Goal: Task Accomplishment & Management: Use online tool/utility

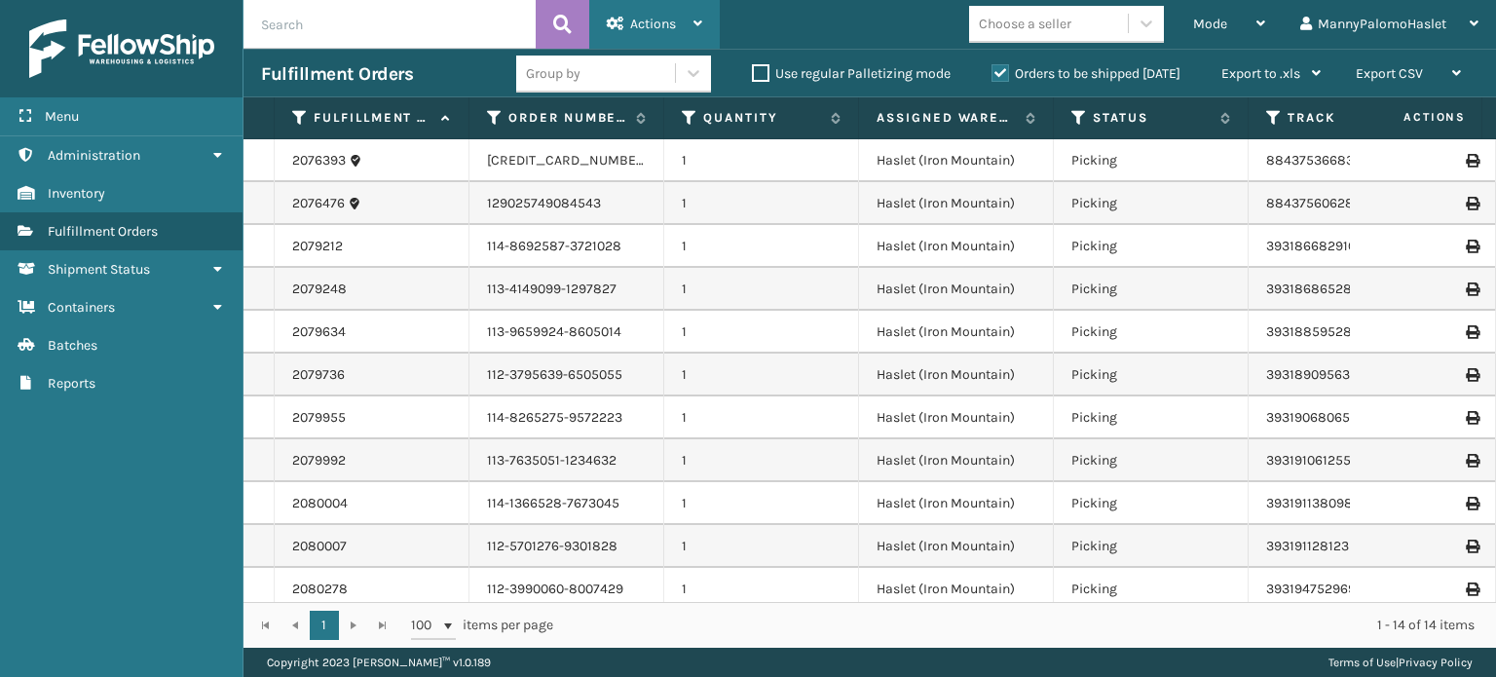
click at [662, 19] on span "Actions" at bounding box center [653, 24] width 46 height 17
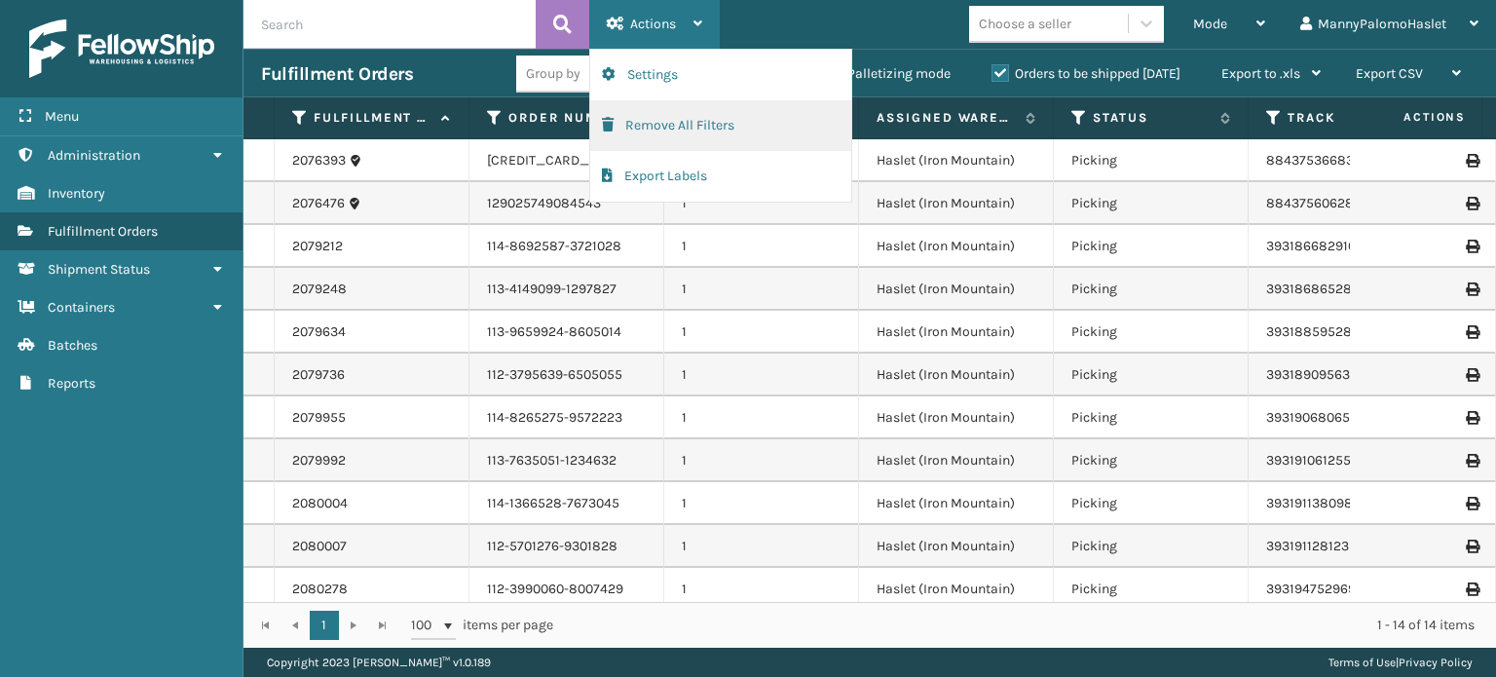
click at [683, 135] on button "Remove All Filters" at bounding box center [720, 125] width 261 height 51
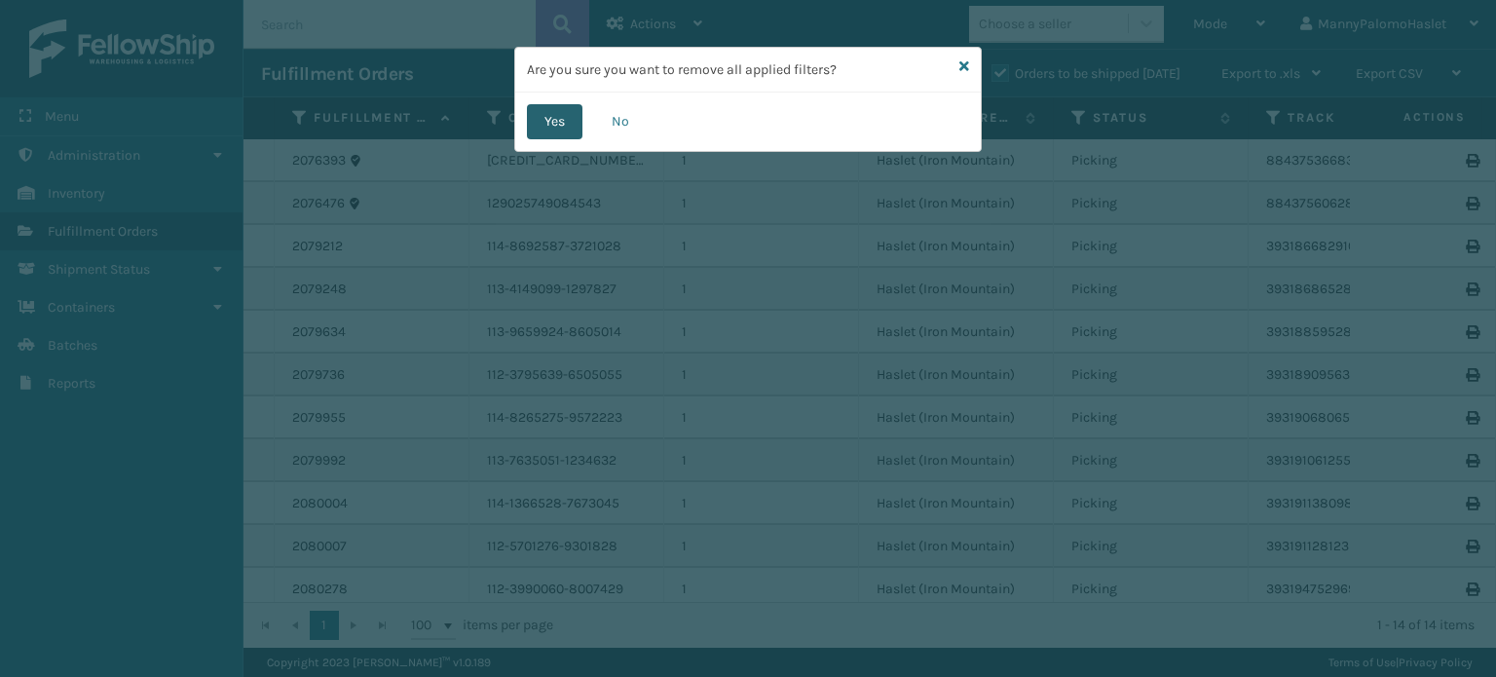
click at [545, 126] on button "Yes" at bounding box center [554, 121] width 55 height 35
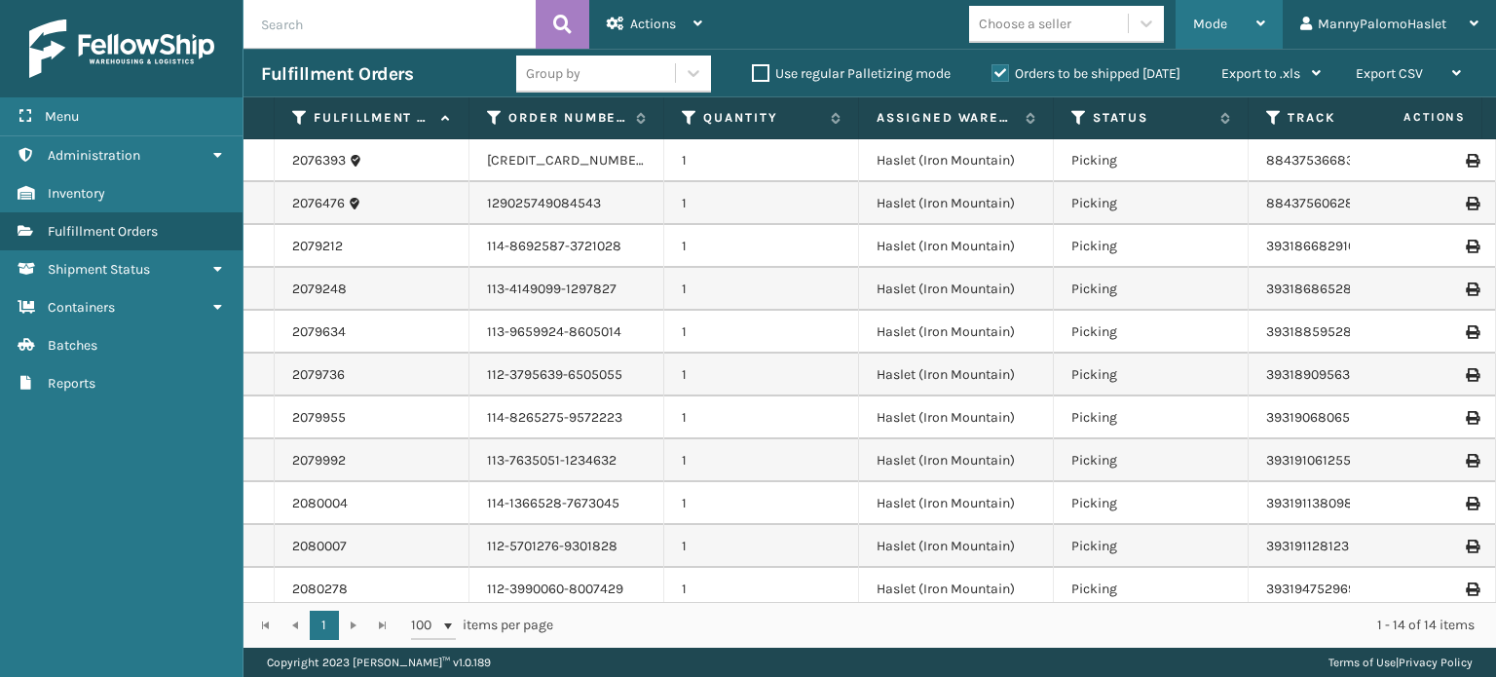
click at [1207, 19] on span "Mode" at bounding box center [1210, 24] width 34 height 17
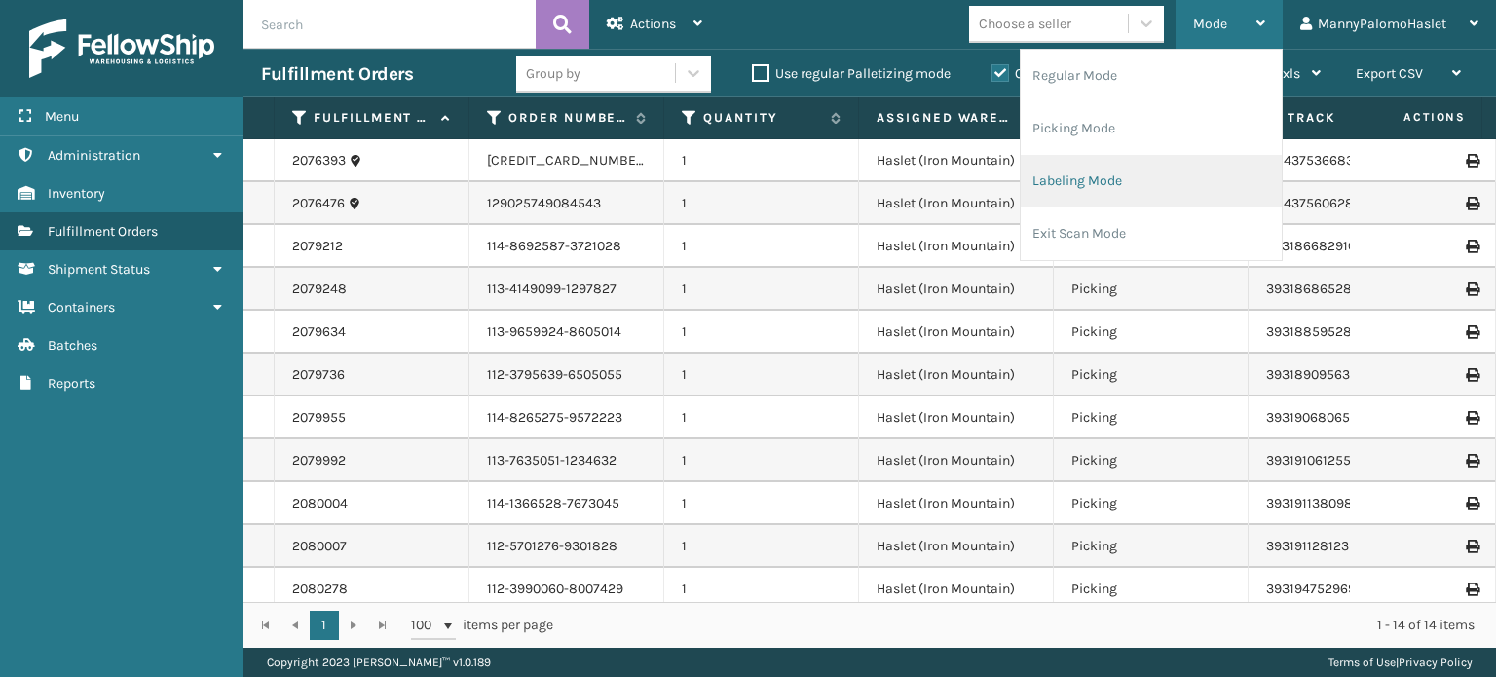
click at [1149, 185] on li "Labeling Mode" at bounding box center [1150, 181] width 261 height 53
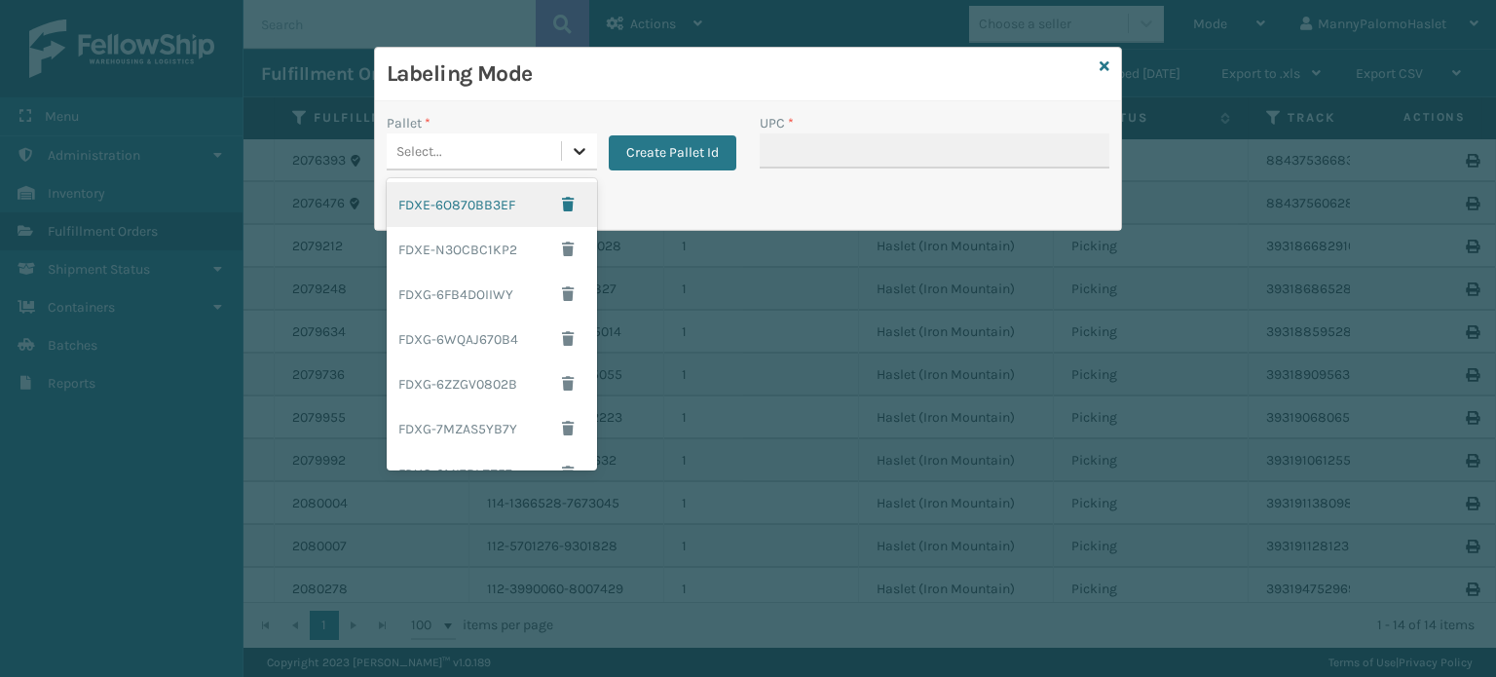
click at [583, 154] on icon at bounding box center [579, 150] width 19 height 19
click at [488, 206] on div "FDXE-6O870BB3EF" at bounding box center [492, 204] width 210 height 45
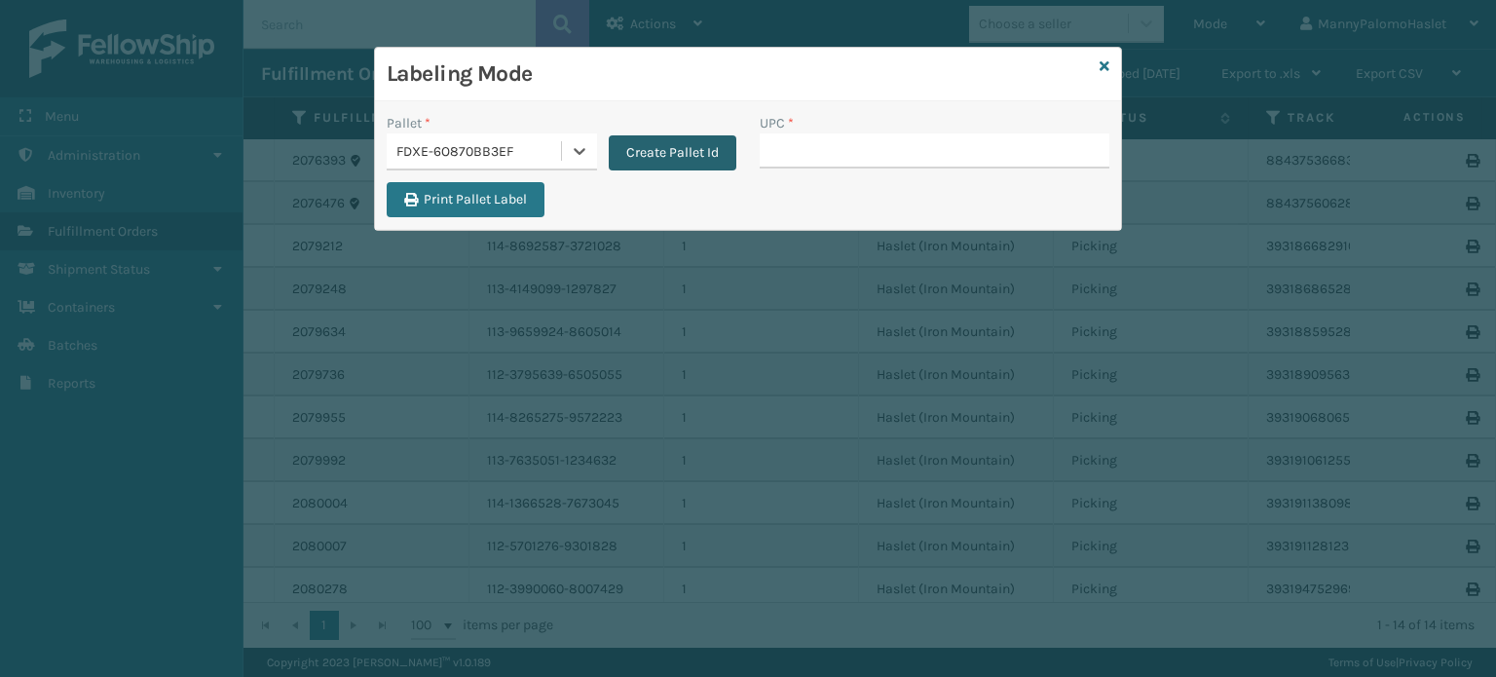
click at [657, 153] on button "Create Pallet Id" at bounding box center [673, 152] width 128 height 35
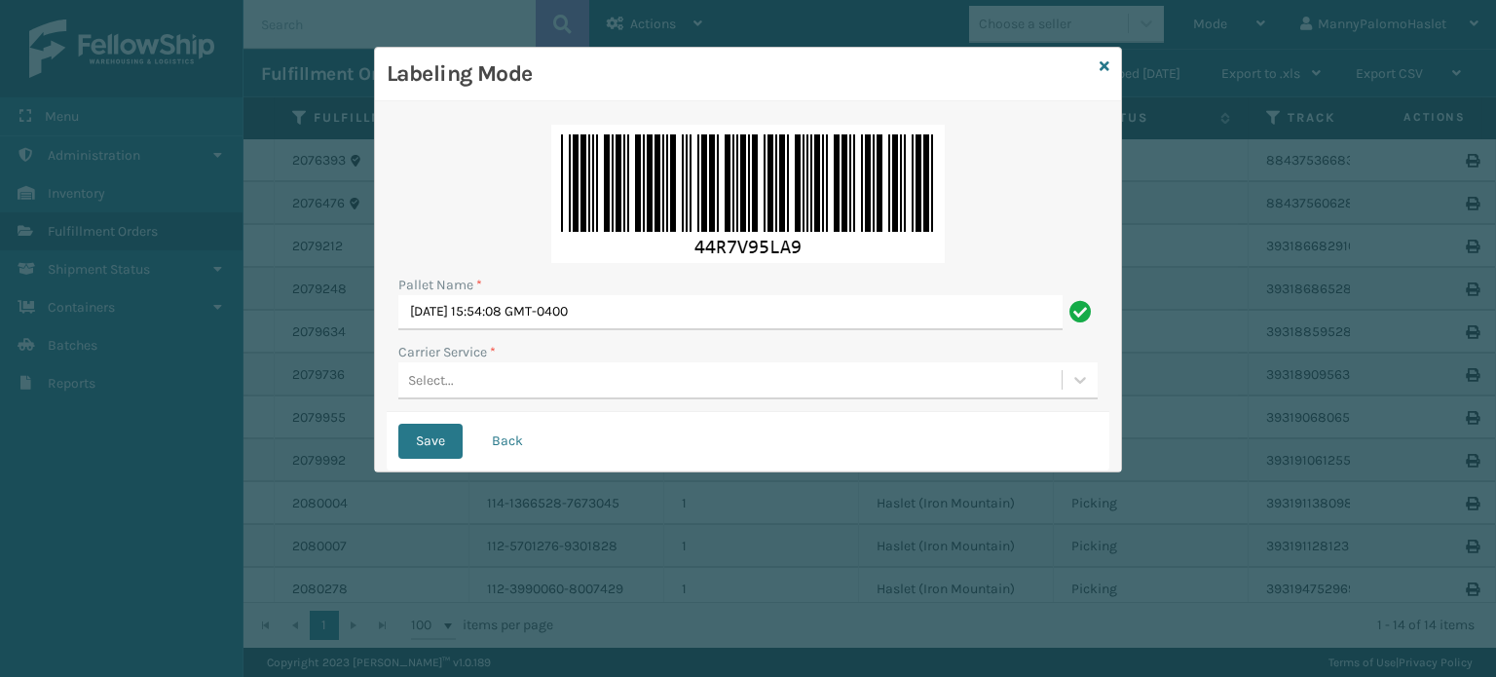
click at [586, 389] on div "Select..." at bounding box center [729, 380] width 663 height 32
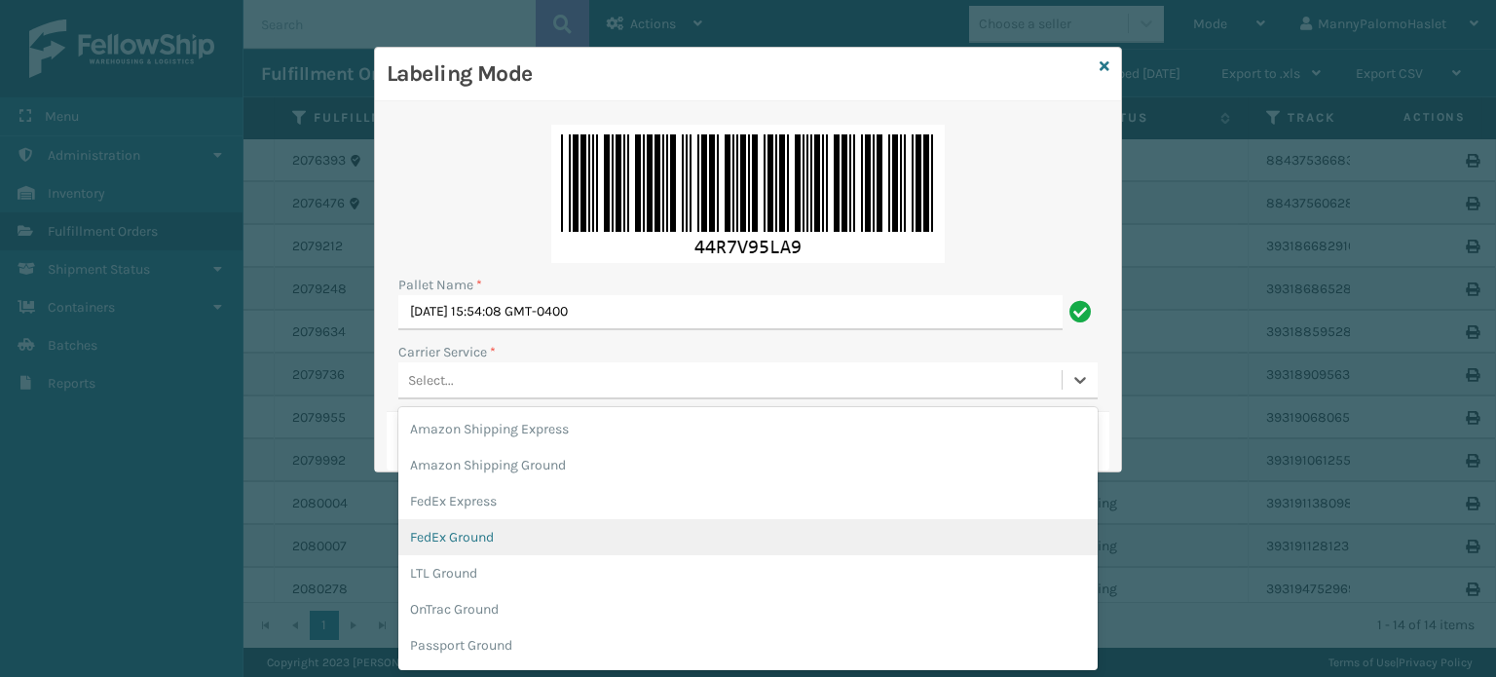
click at [560, 530] on div "FedEx Ground" at bounding box center [747, 537] width 699 height 36
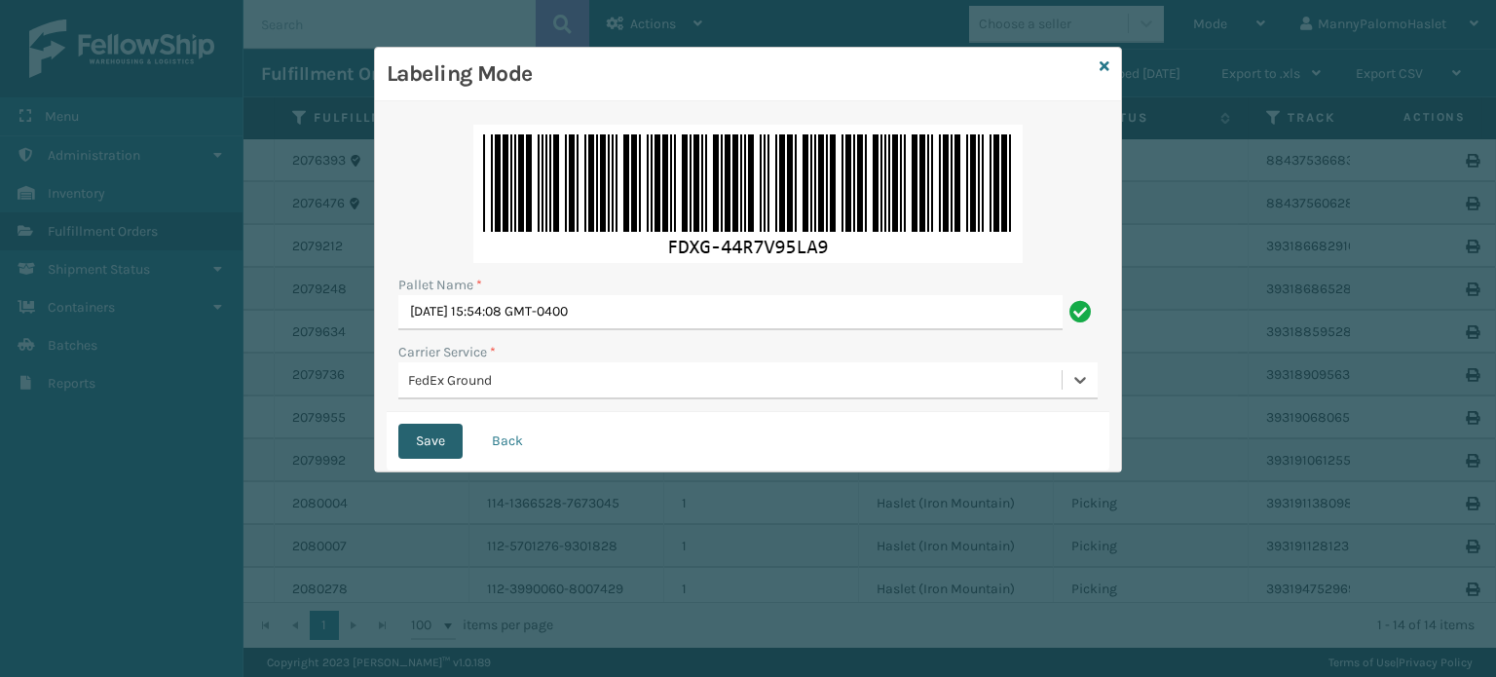
click at [421, 444] on button "Save" at bounding box center [430, 441] width 64 height 35
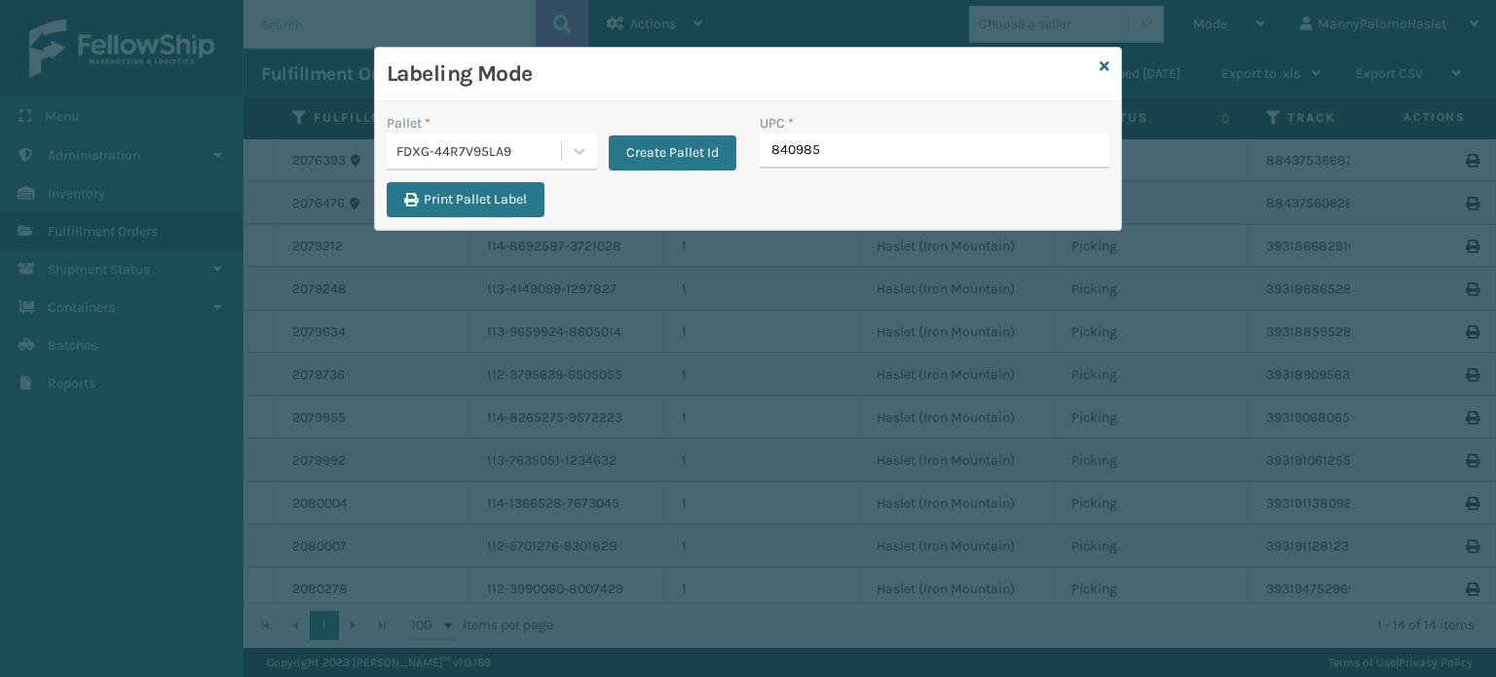
type input "8409851"
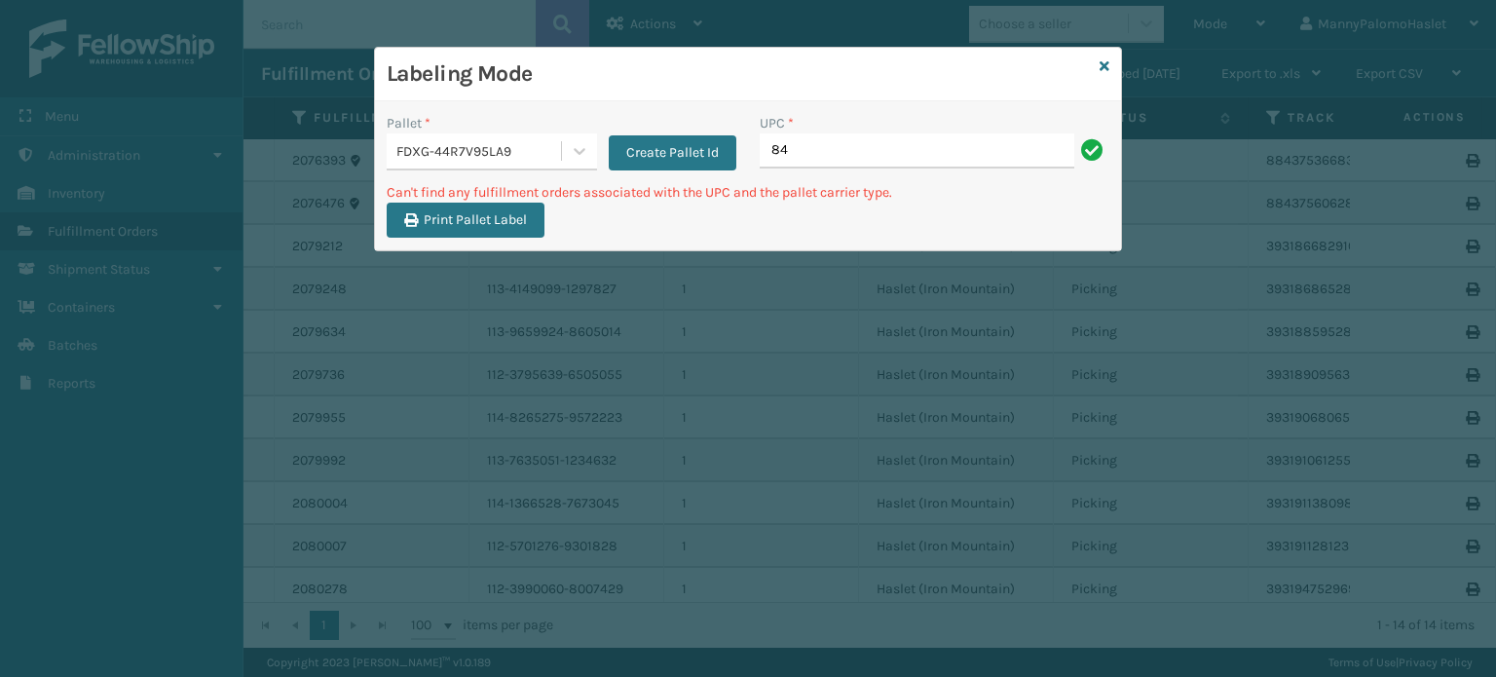
type input "8"
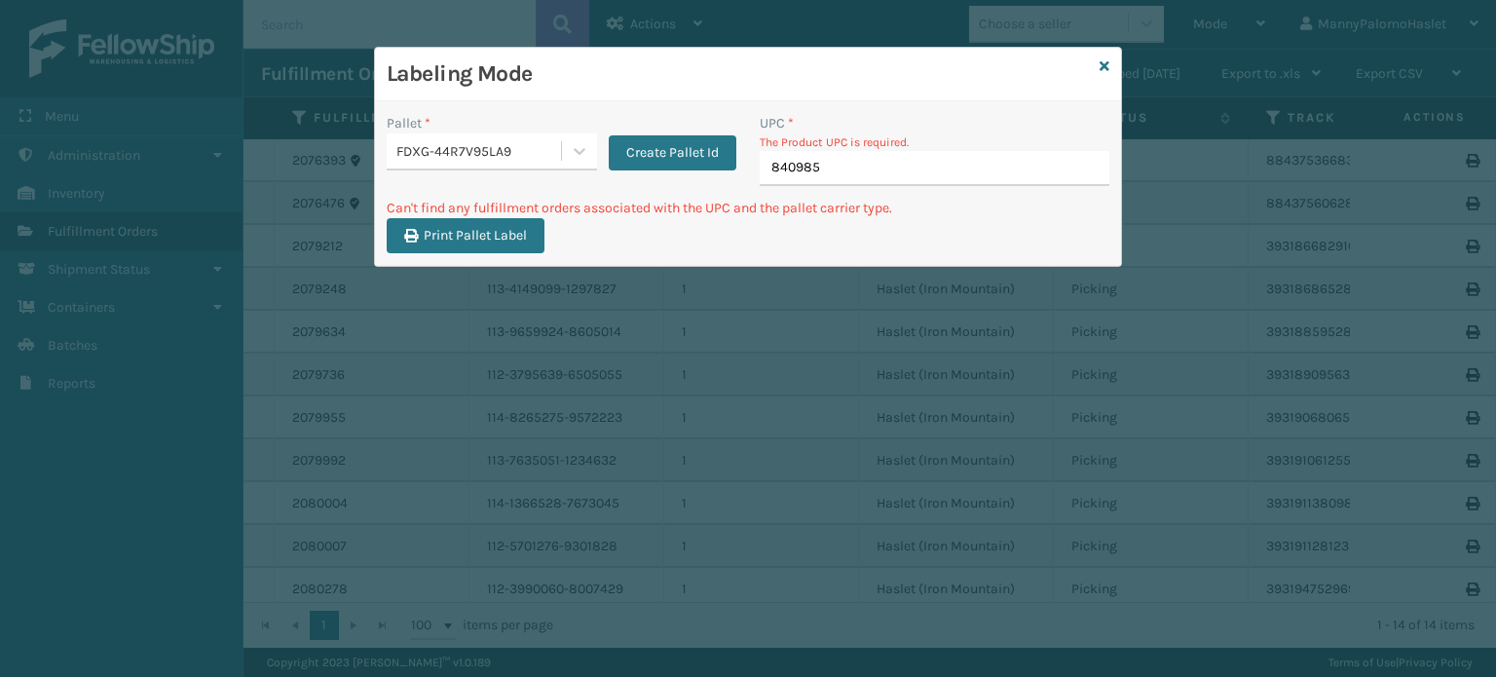
type input "8409851"
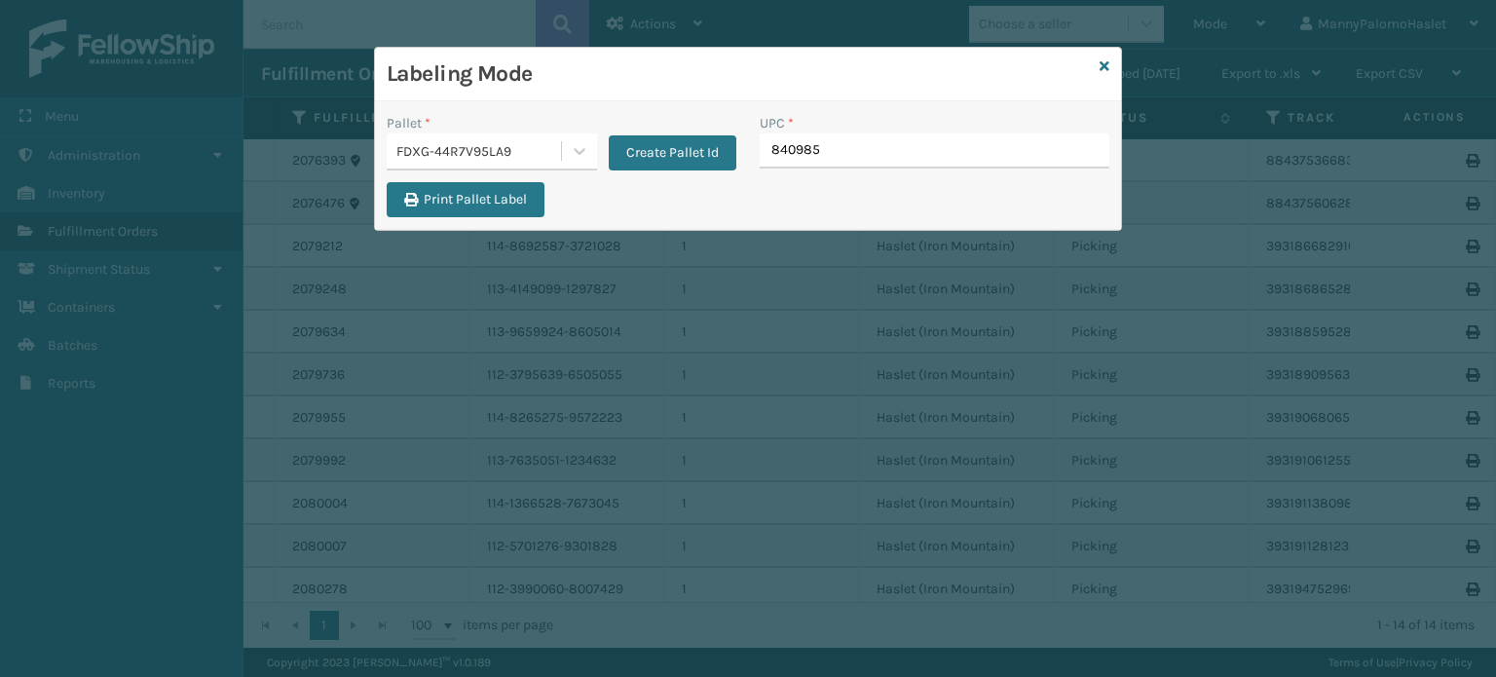
type input "8409851"
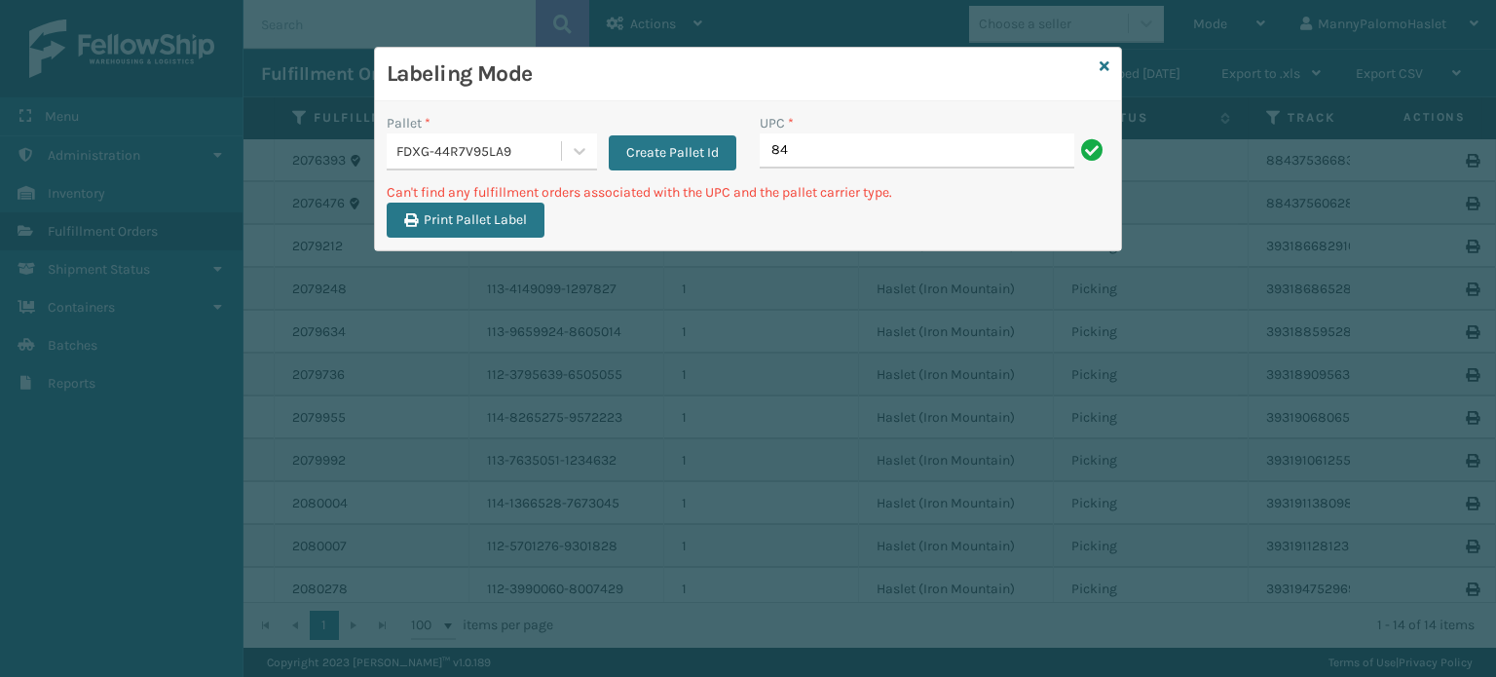
type input "8"
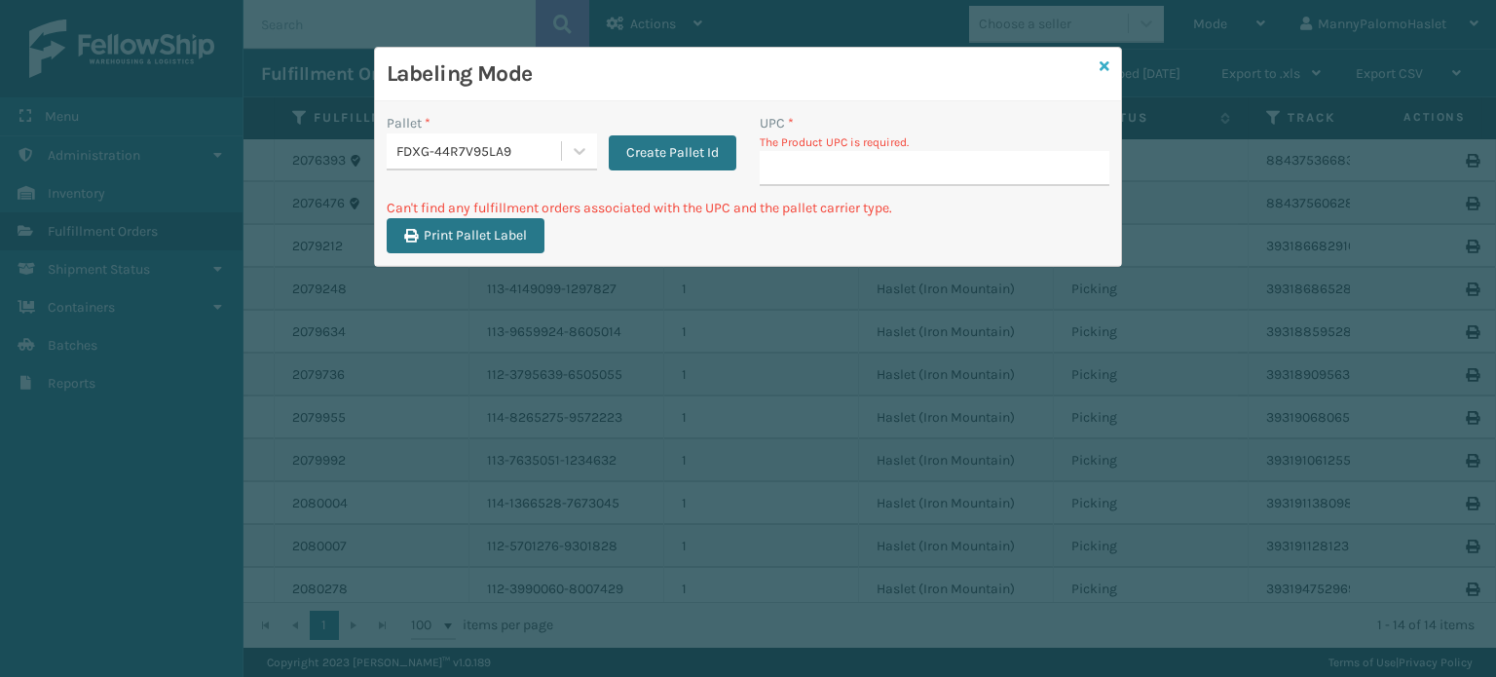
click at [1106, 69] on icon at bounding box center [1104, 66] width 10 height 14
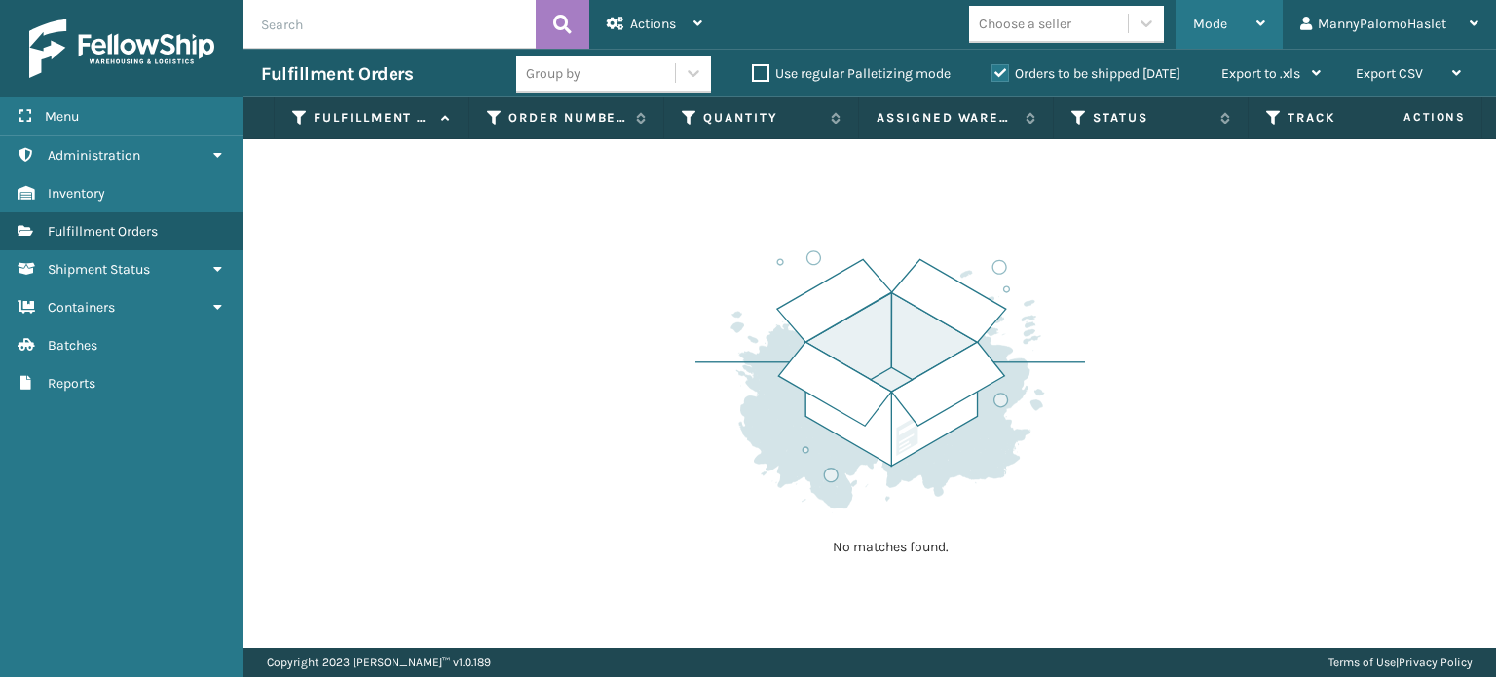
click at [1258, 11] on div "Mode" at bounding box center [1229, 24] width 72 height 49
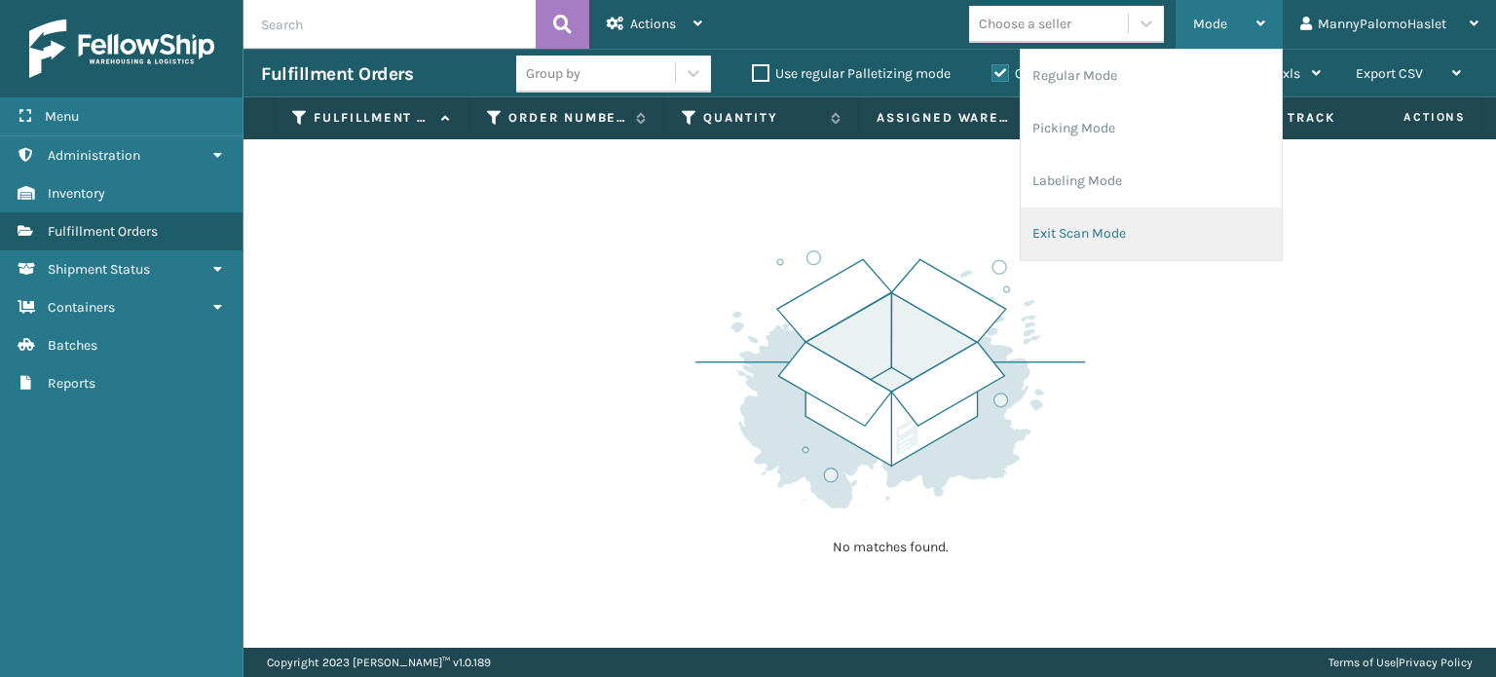
click at [1145, 235] on li "Exit Scan Mode" at bounding box center [1150, 233] width 261 height 53
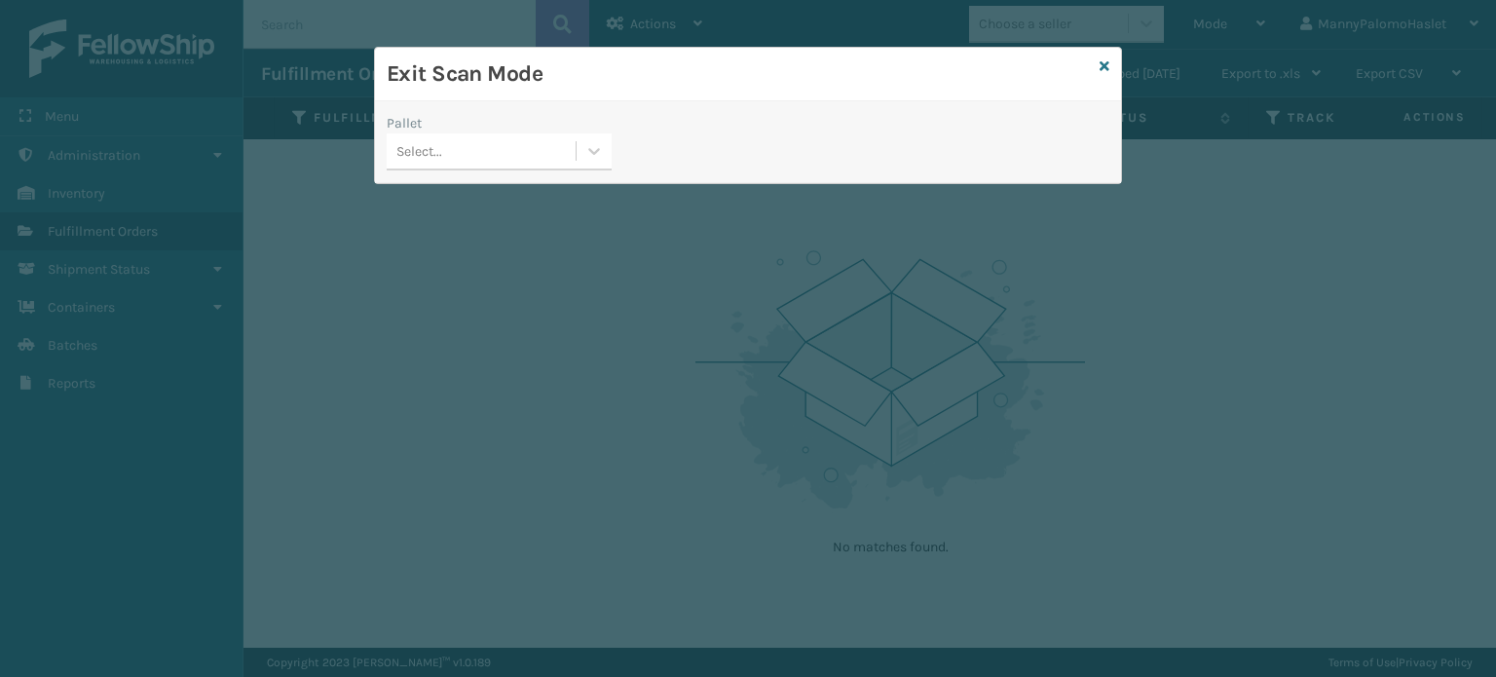
click at [467, 157] on div "Select..." at bounding box center [481, 151] width 189 height 32
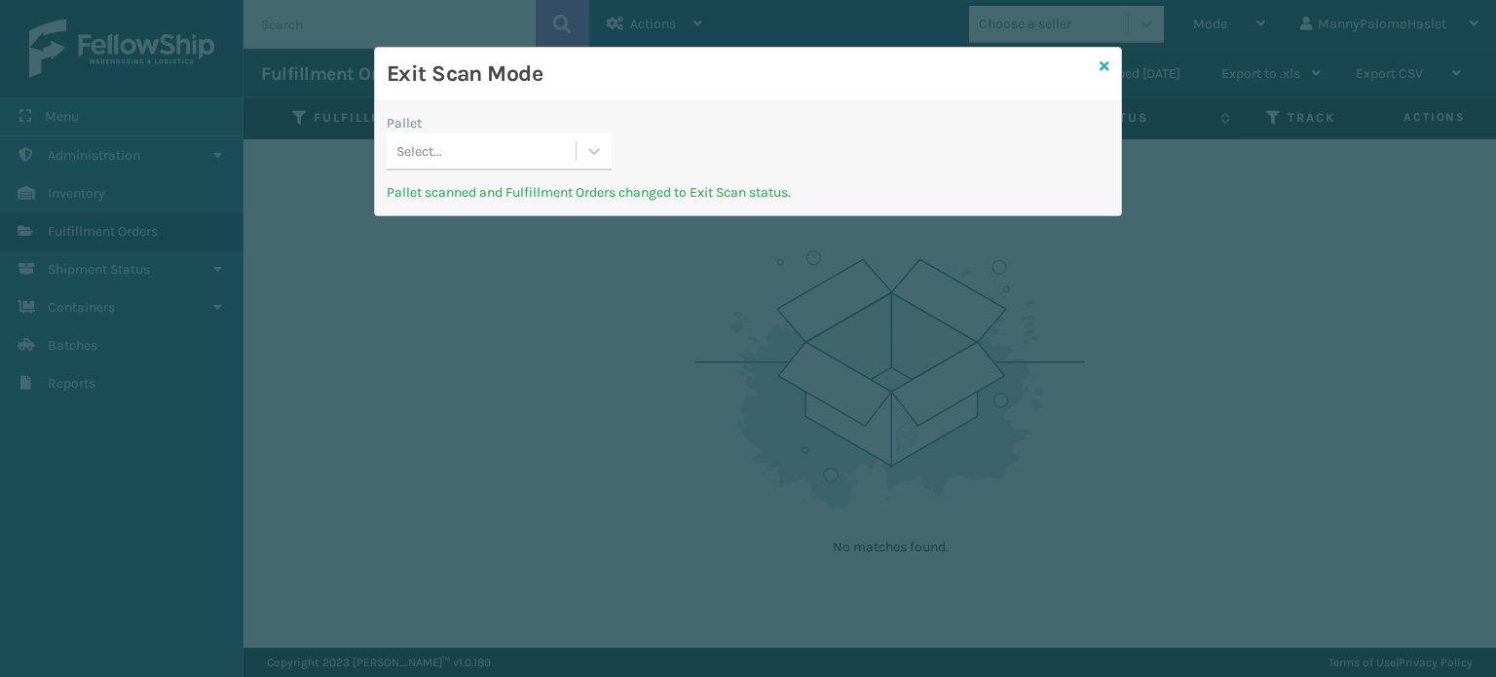
click at [1102, 62] on icon at bounding box center [1104, 66] width 10 height 14
